Goal: Information Seeking & Learning: Check status

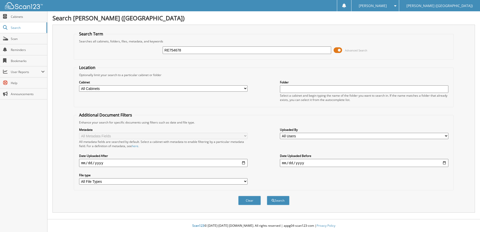
type input "RE754678"
click at [267, 196] on button "Search" at bounding box center [278, 200] width 23 height 9
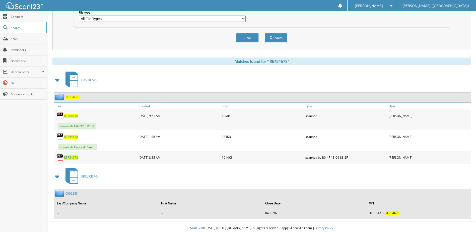
scroll to position [165, 0]
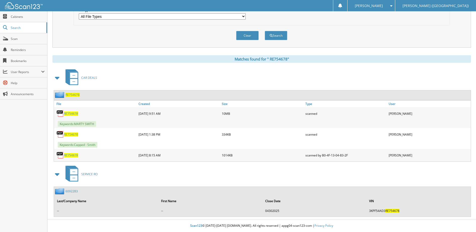
click at [72, 114] on span "R E 7 5 4 6 7 8" at bounding box center [71, 113] width 14 height 4
